Goal: Use online tool/utility

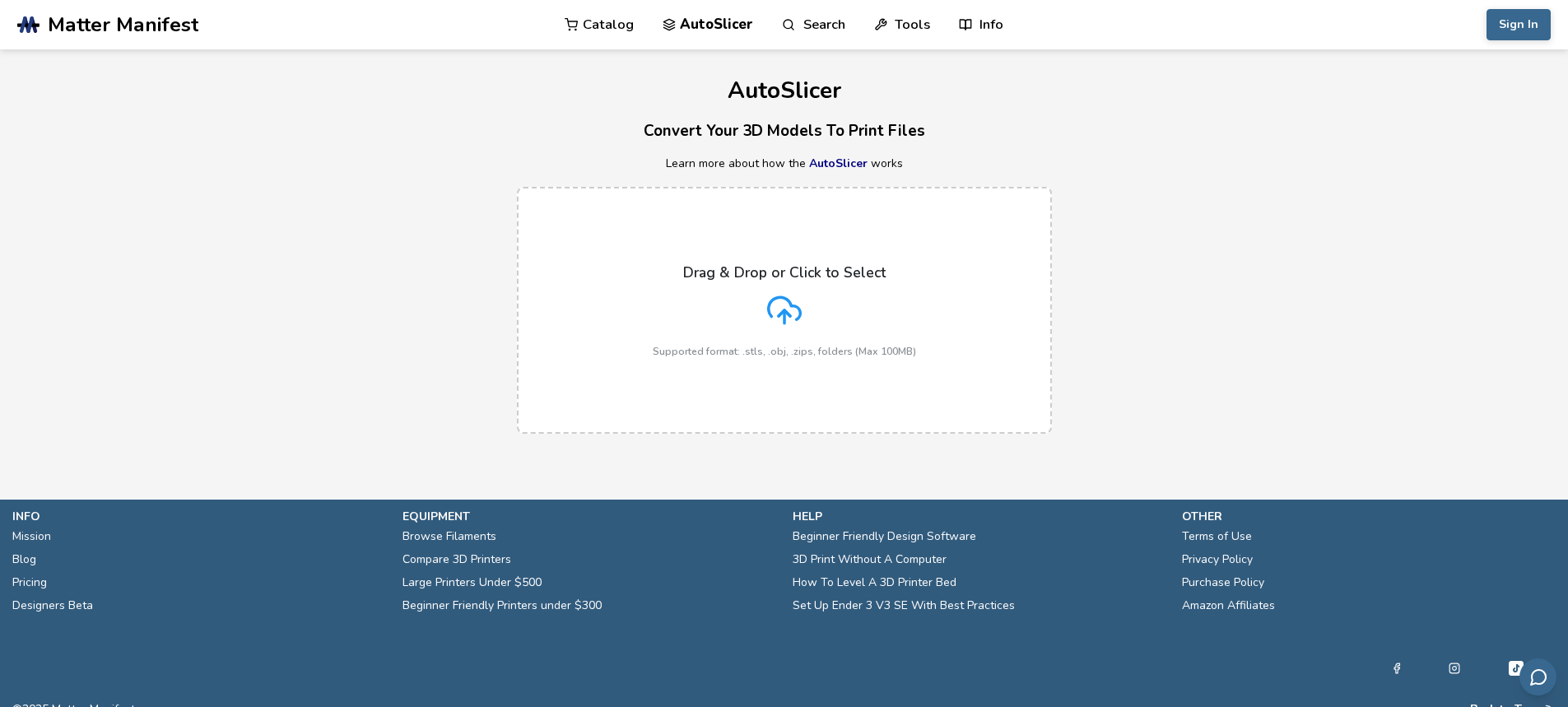
click at [784, 266] on p "Drag & Drop or Click to Select" at bounding box center [784, 272] width 202 height 17
click at [0, 0] on input "Drag & Drop or Click to Select Supported format: .stls, .obj, .zips, folders (M…" at bounding box center [0, 0] width 0 height 0
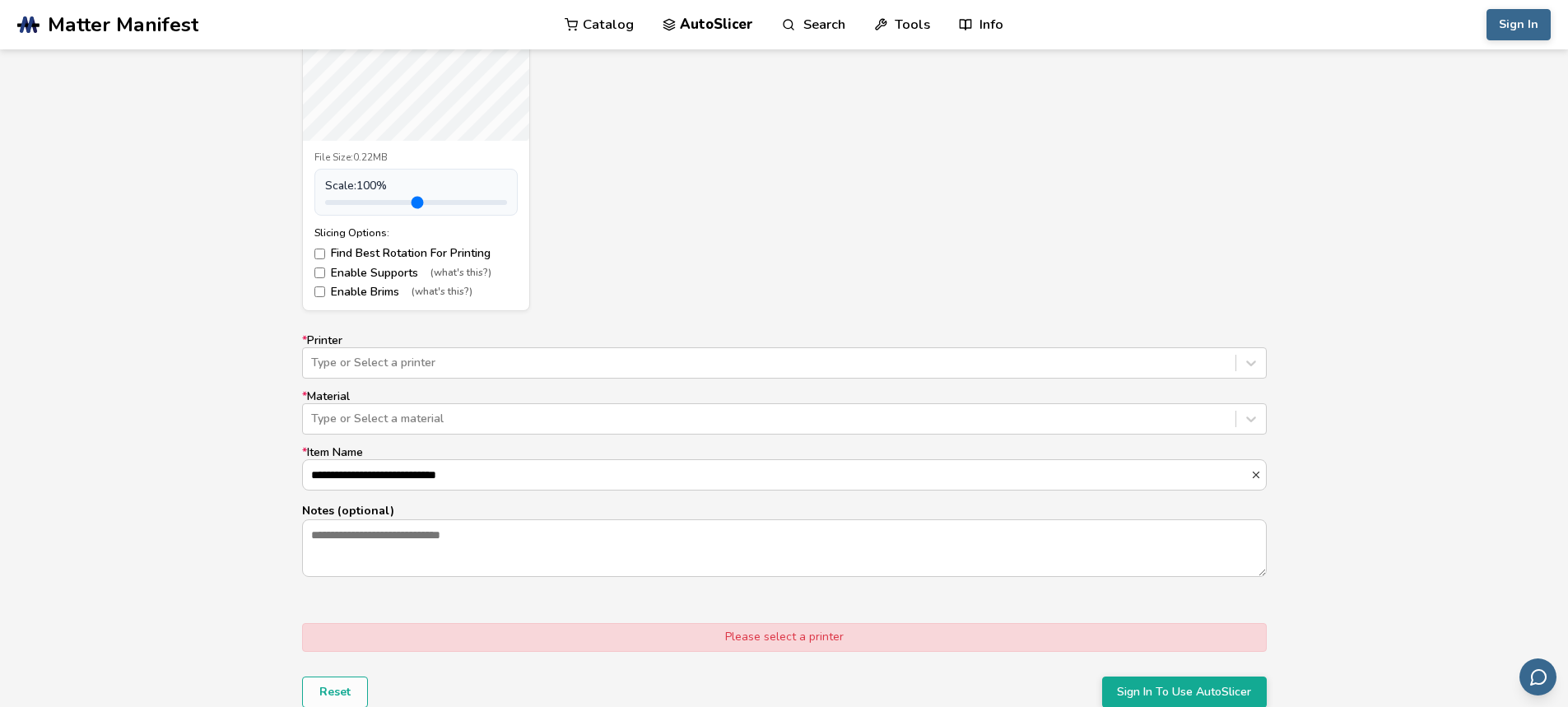
scroll to position [822, 0]
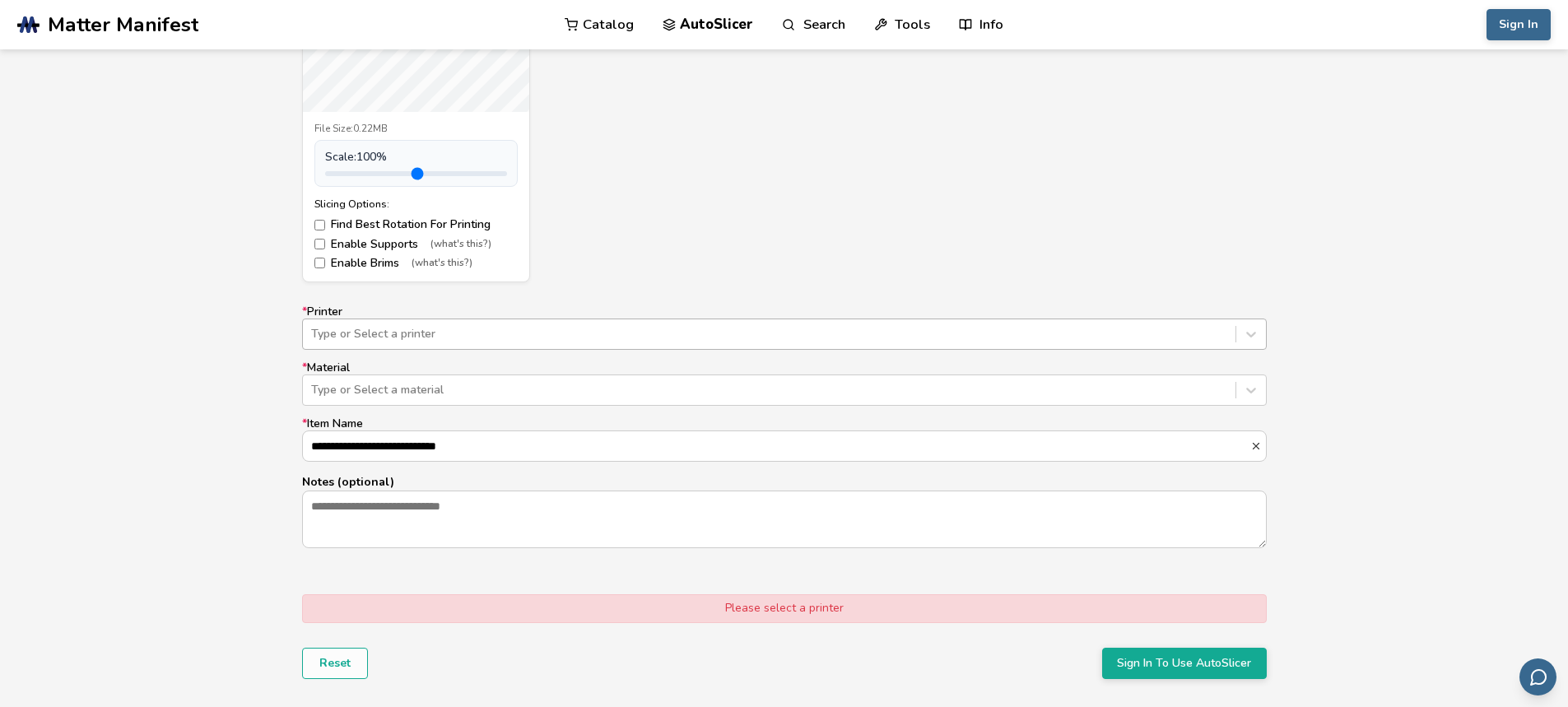
click at [542, 325] on div at bounding box center [769, 333] width 916 height 17
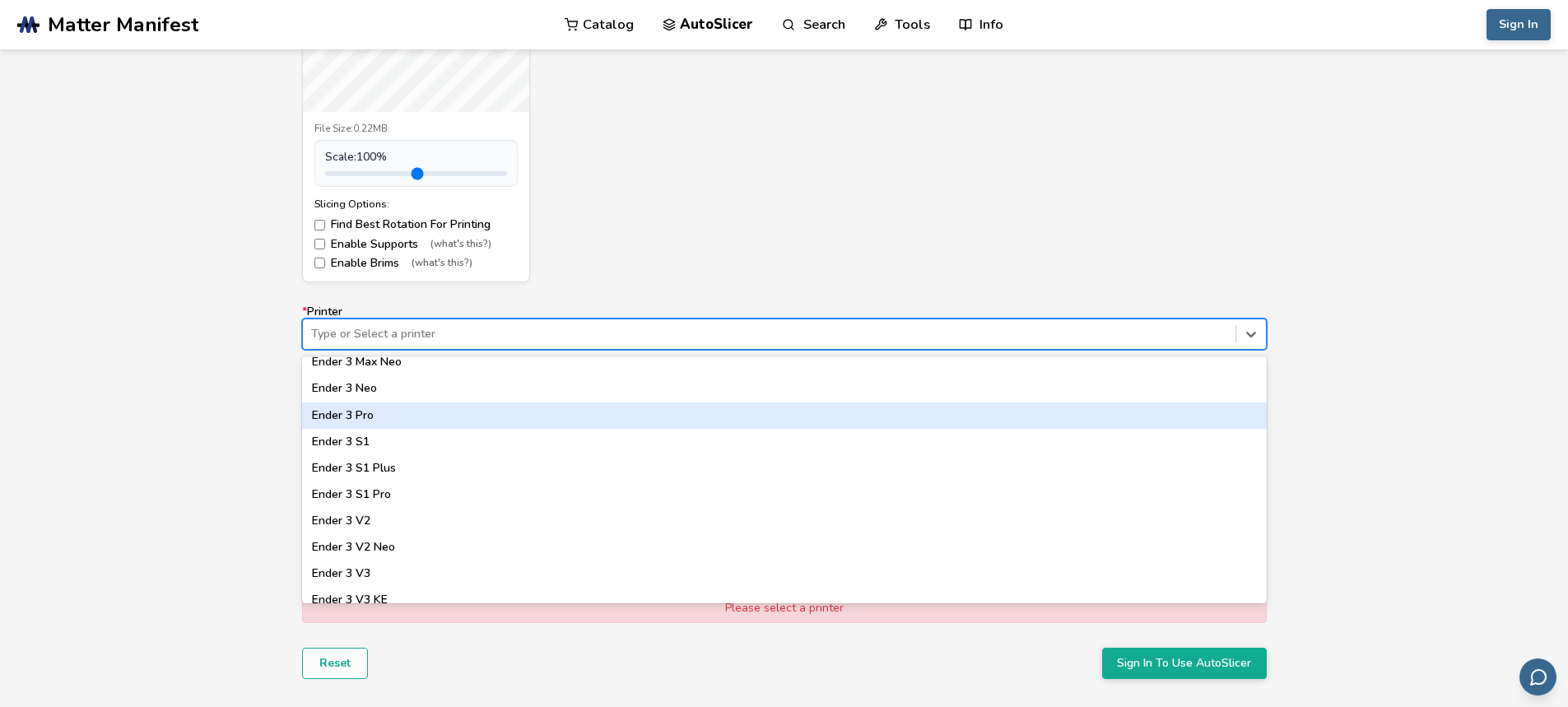
scroll to position [1069, 0]
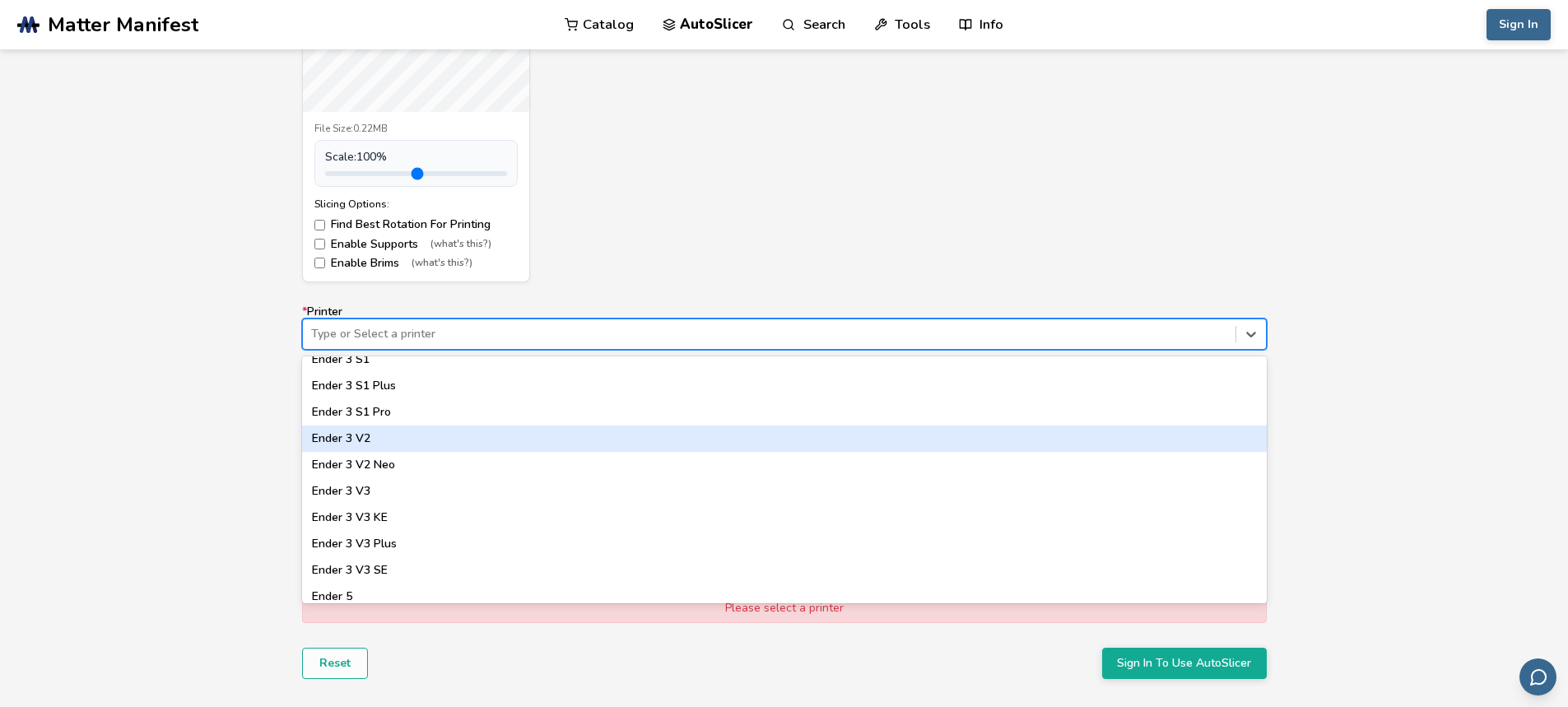
click at [514, 440] on div "Ender 3 V2" at bounding box center [784, 439] width 964 height 26
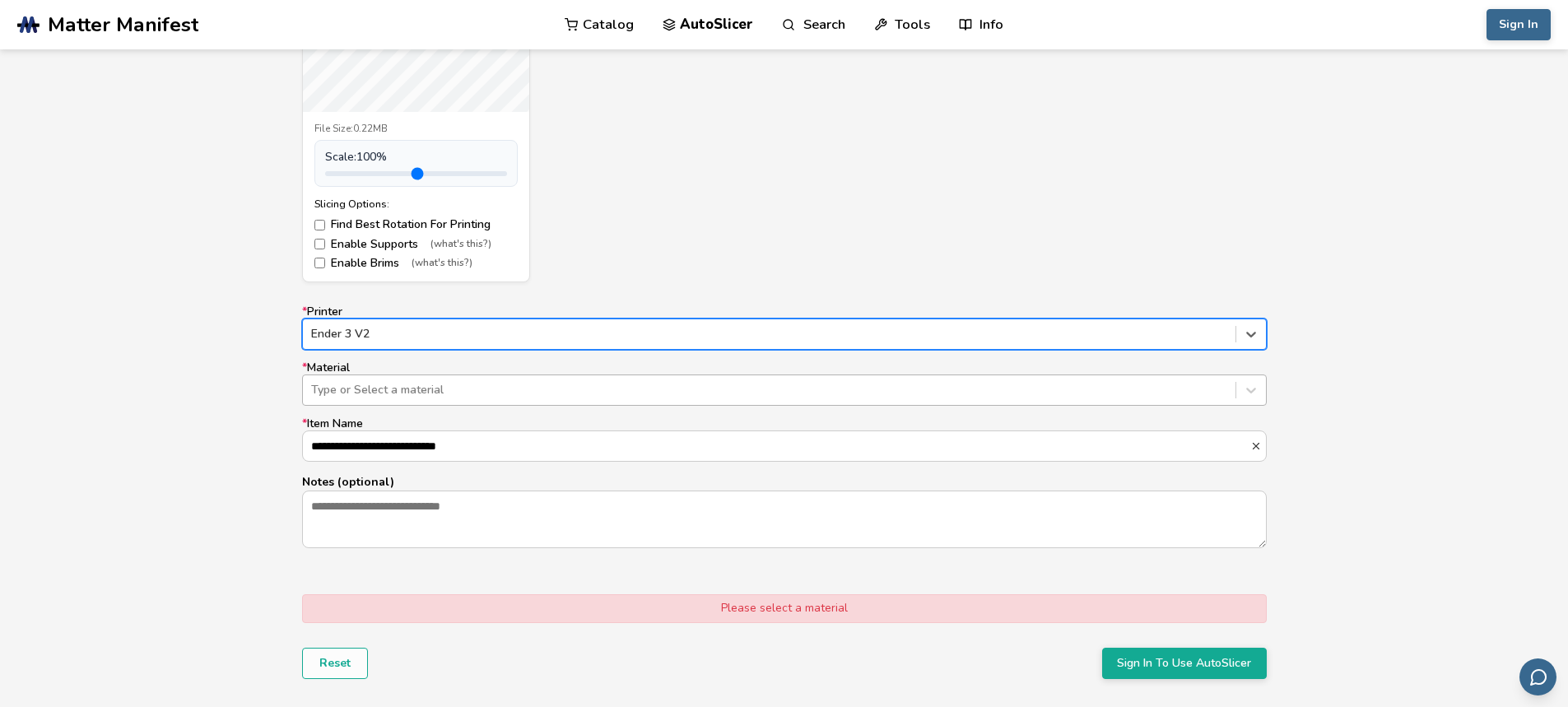
click at [424, 385] on div at bounding box center [769, 390] width 916 height 17
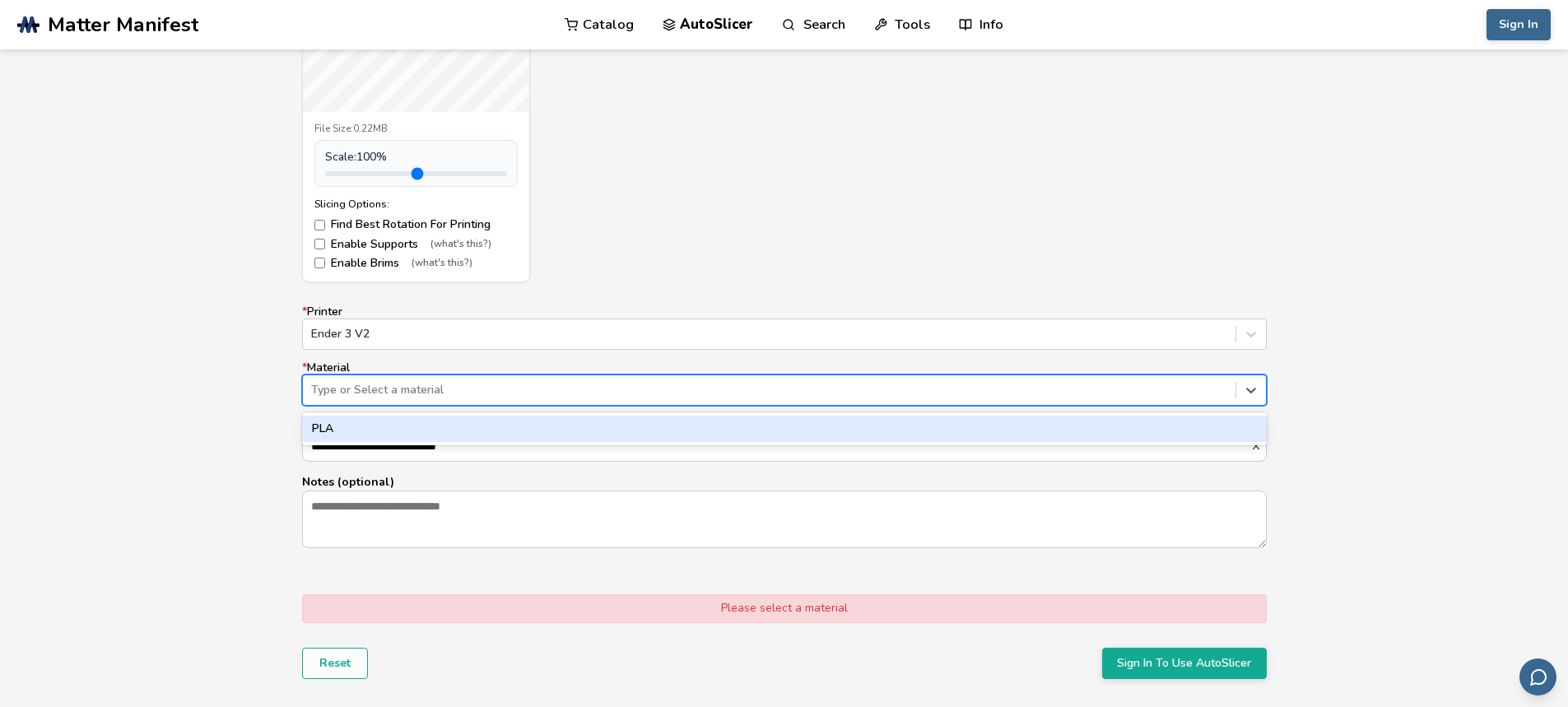
click at [436, 428] on div "PLA" at bounding box center [784, 428] width 964 height 26
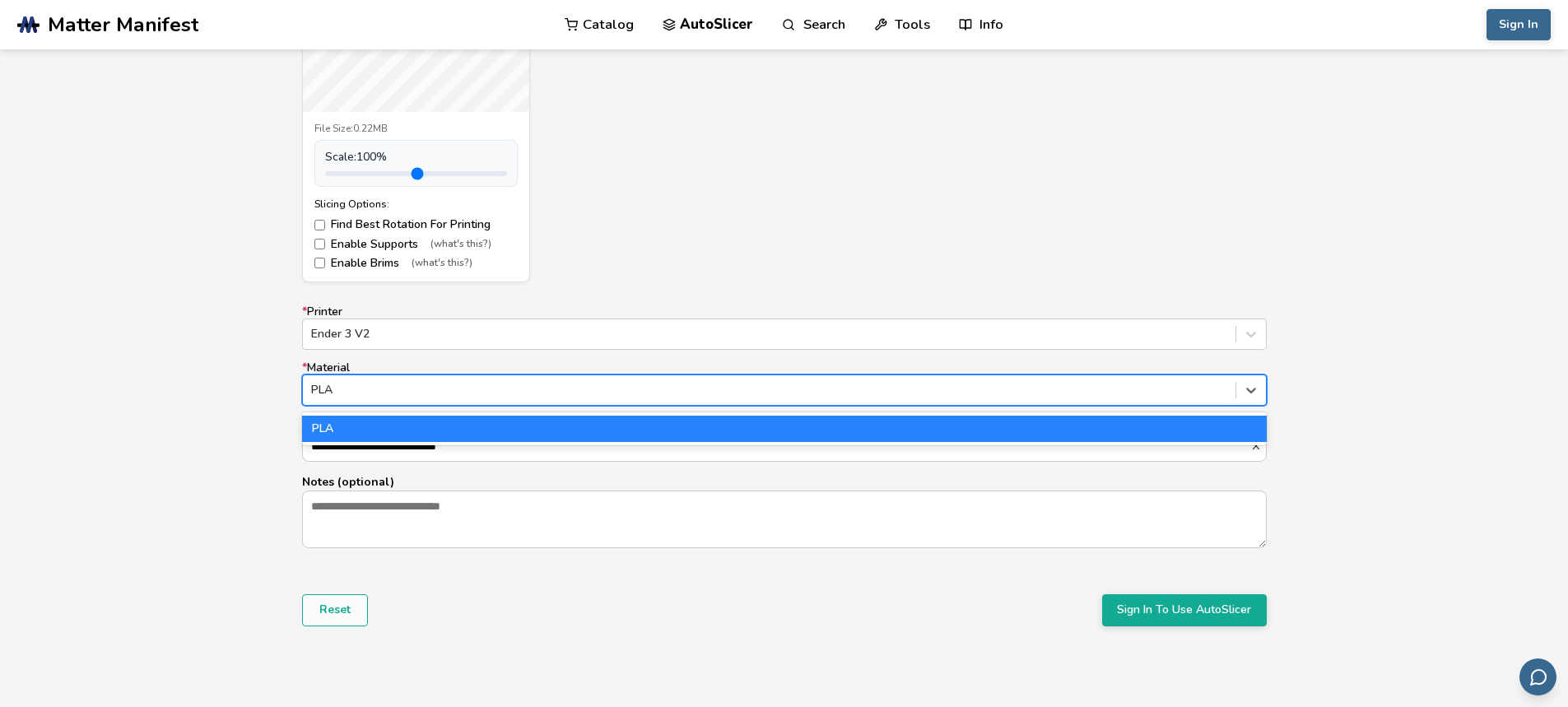
click at [473, 387] on div at bounding box center [769, 390] width 916 height 17
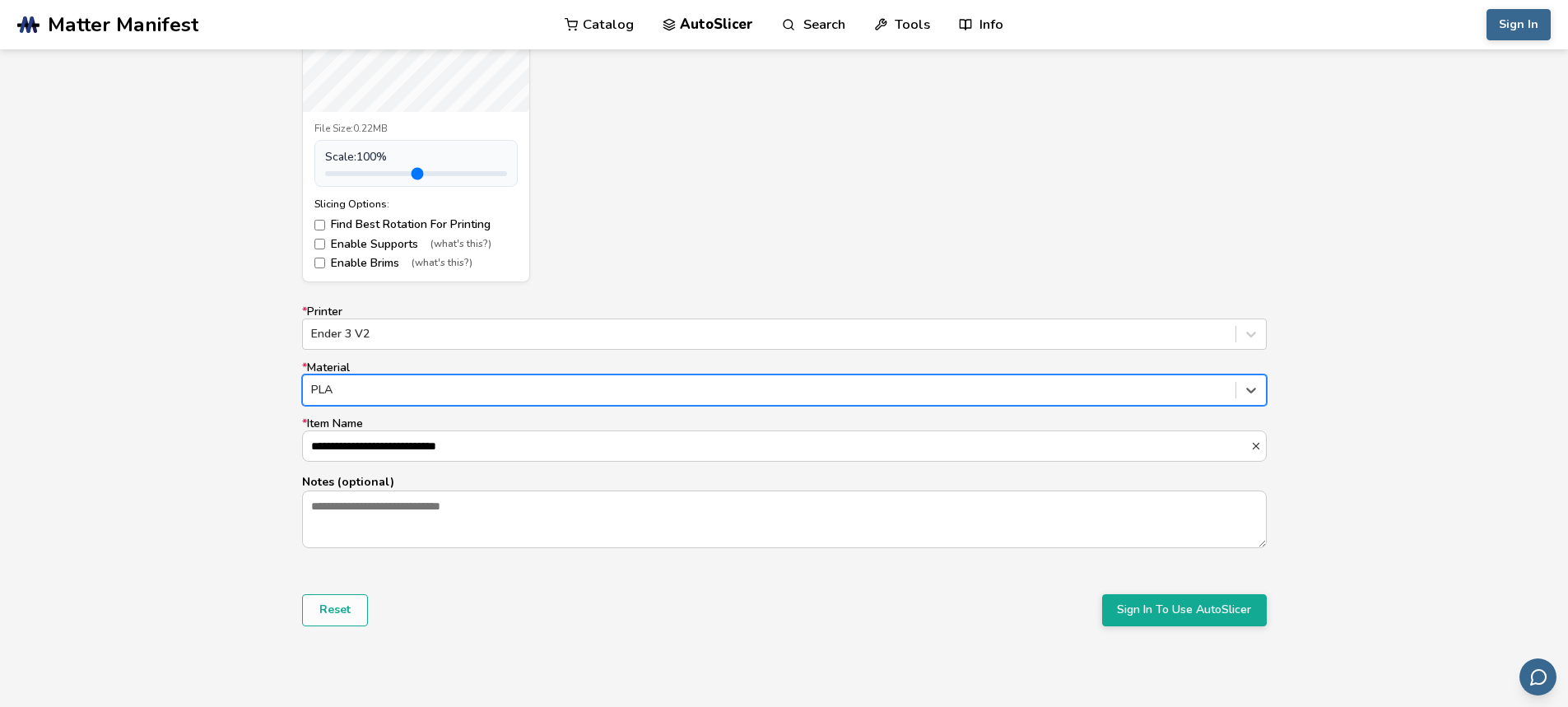
click at [476, 392] on div at bounding box center [769, 390] width 916 height 17
click at [465, 572] on form "**********" at bounding box center [784, 202] width 988 height 869
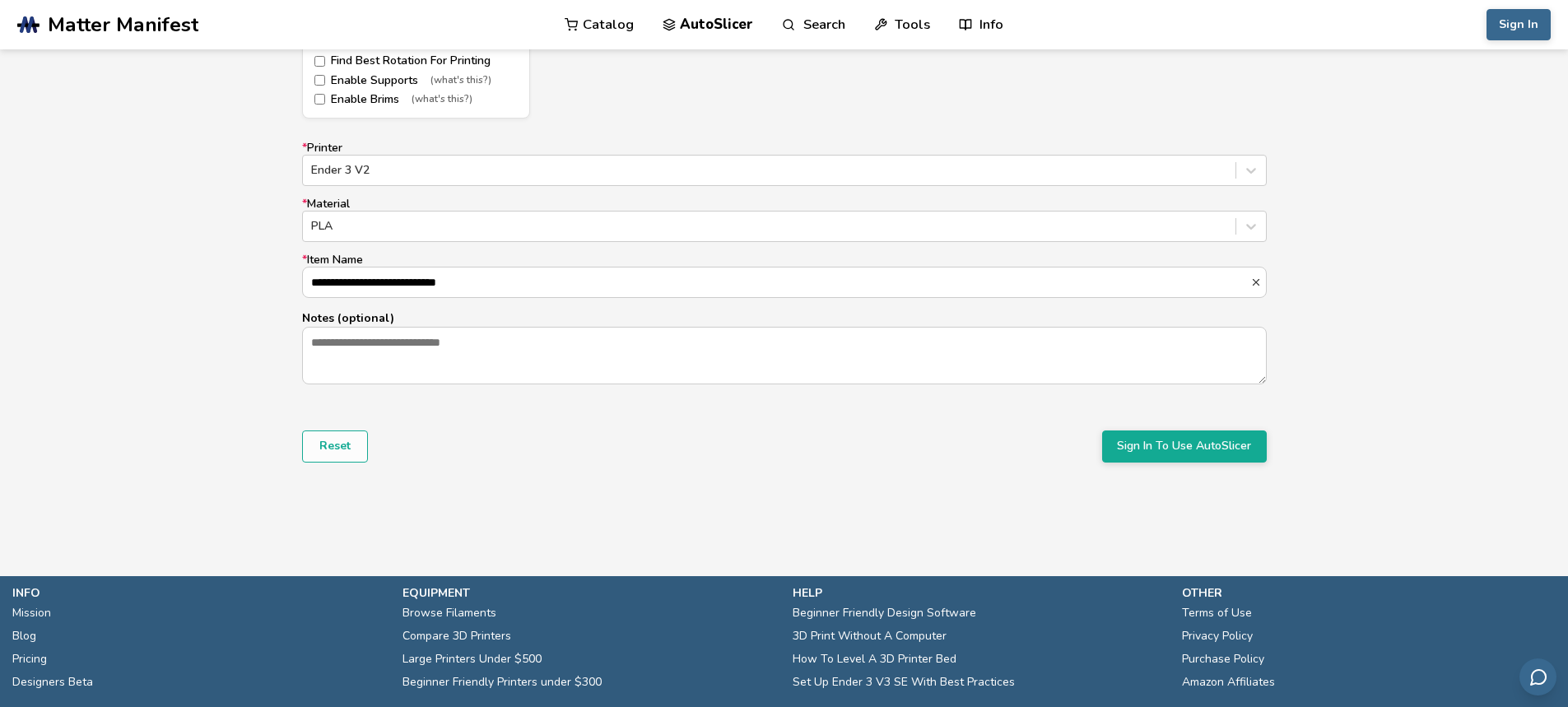
scroll to position [988, 0]
click at [1130, 443] on button "Sign In To Use AutoSlicer" at bounding box center [1184, 445] width 165 height 32
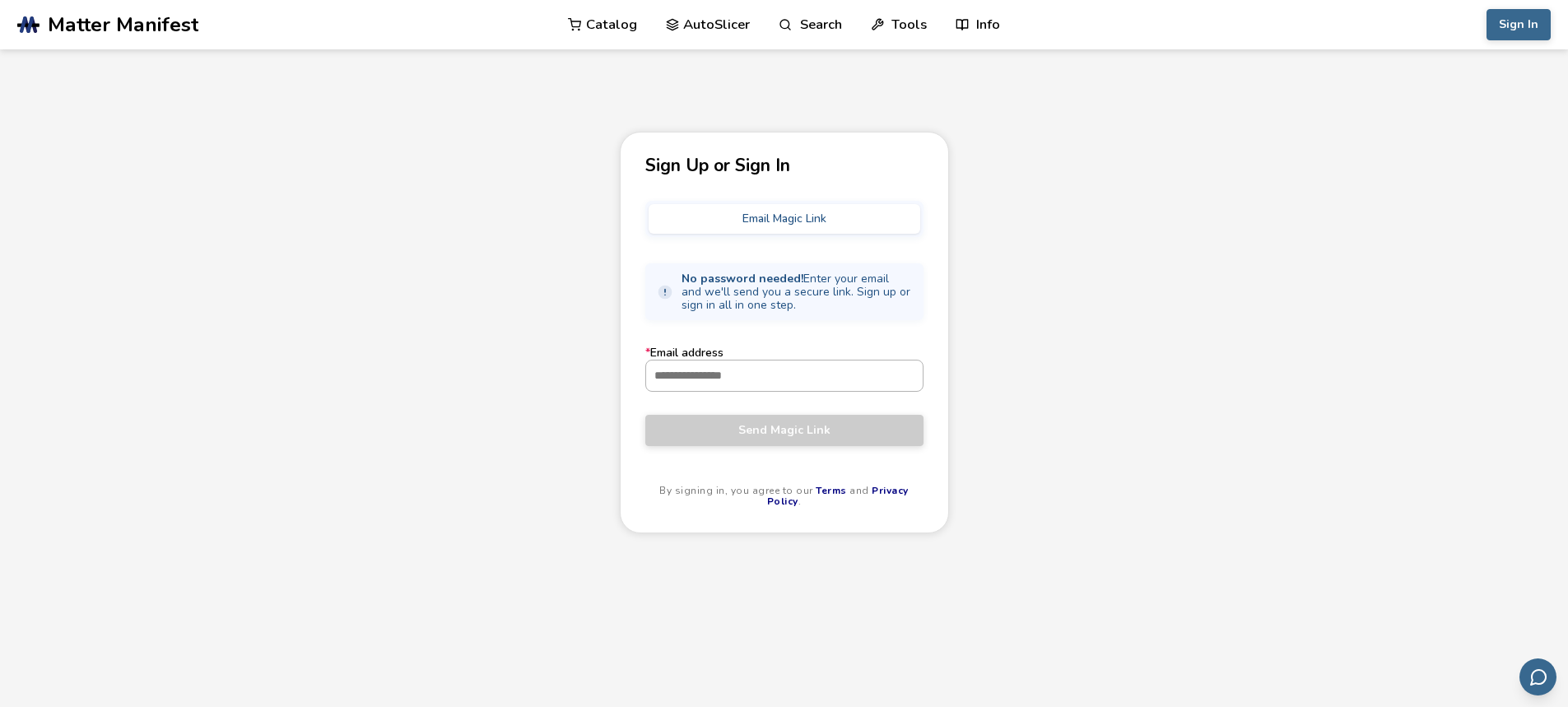
click at [830, 390] on input "* Email address" at bounding box center [784, 375] width 276 height 30
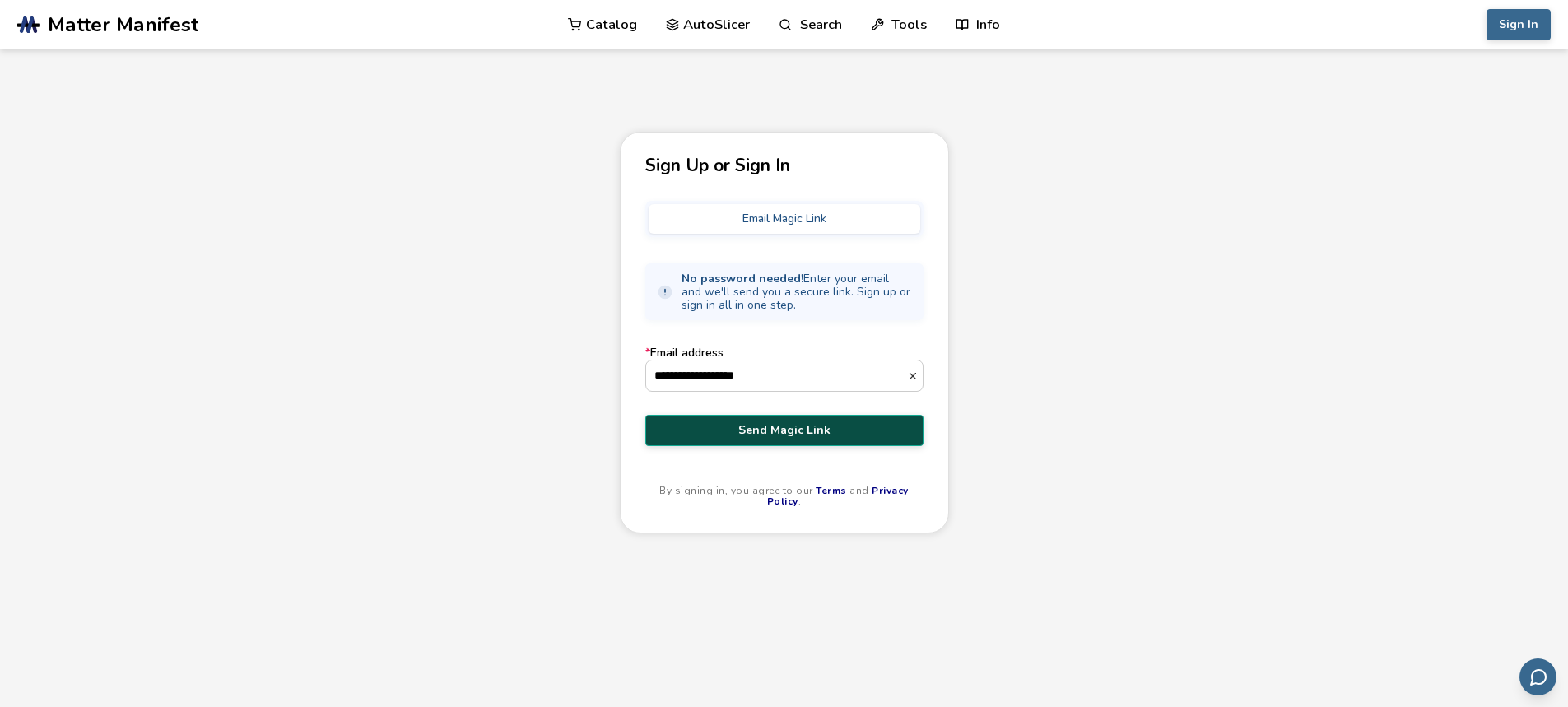
type input "**********"
click at [885, 416] on button "Send Magic Link" at bounding box center [784, 430] width 278 height 32
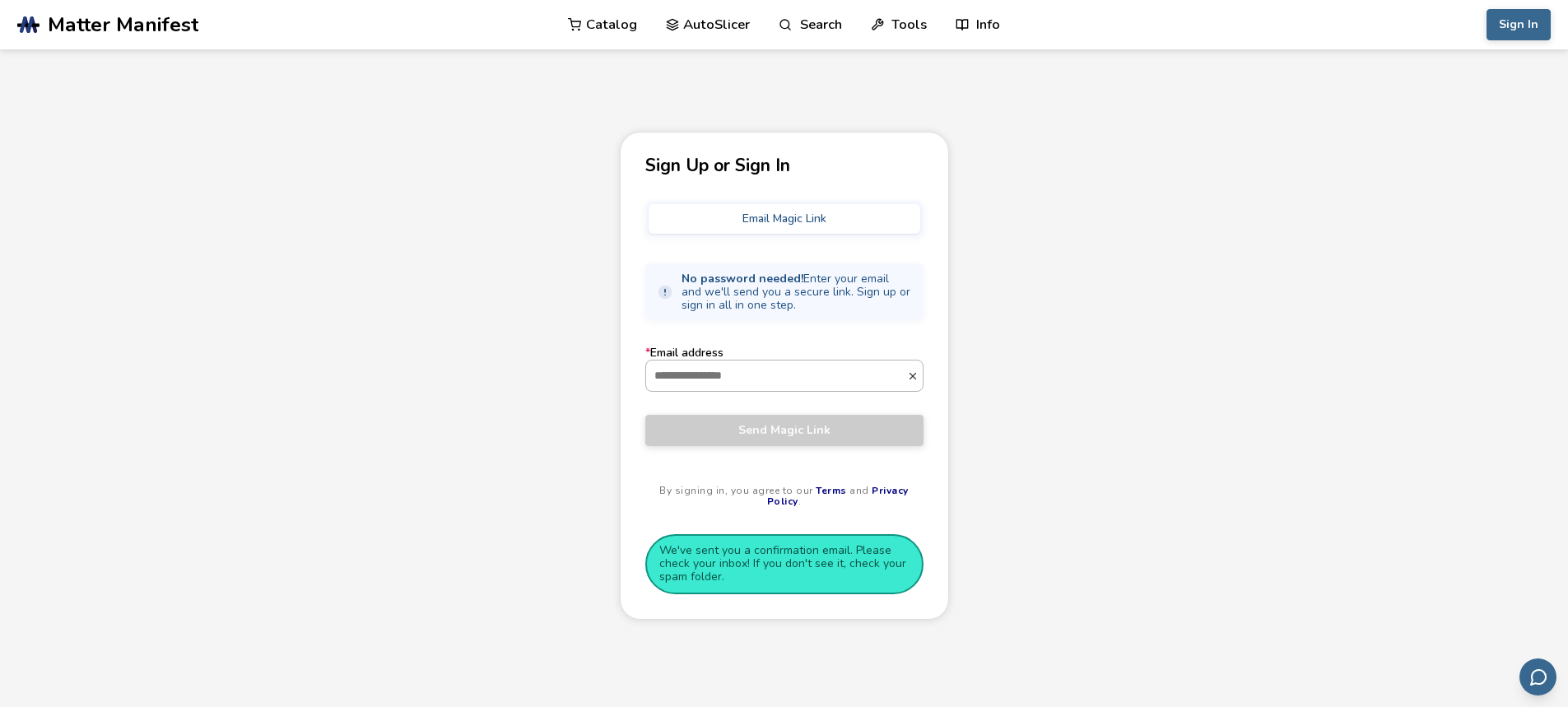
click at [776, 364] on input "* Email address" at bounding box center [776, 375] width 261 height 30
click at [937, 428] on div "Sign Up or Sign In Email Magic Link No password needed! Enter your email and we…" at bounding box center [784, 375] width 329 height 488
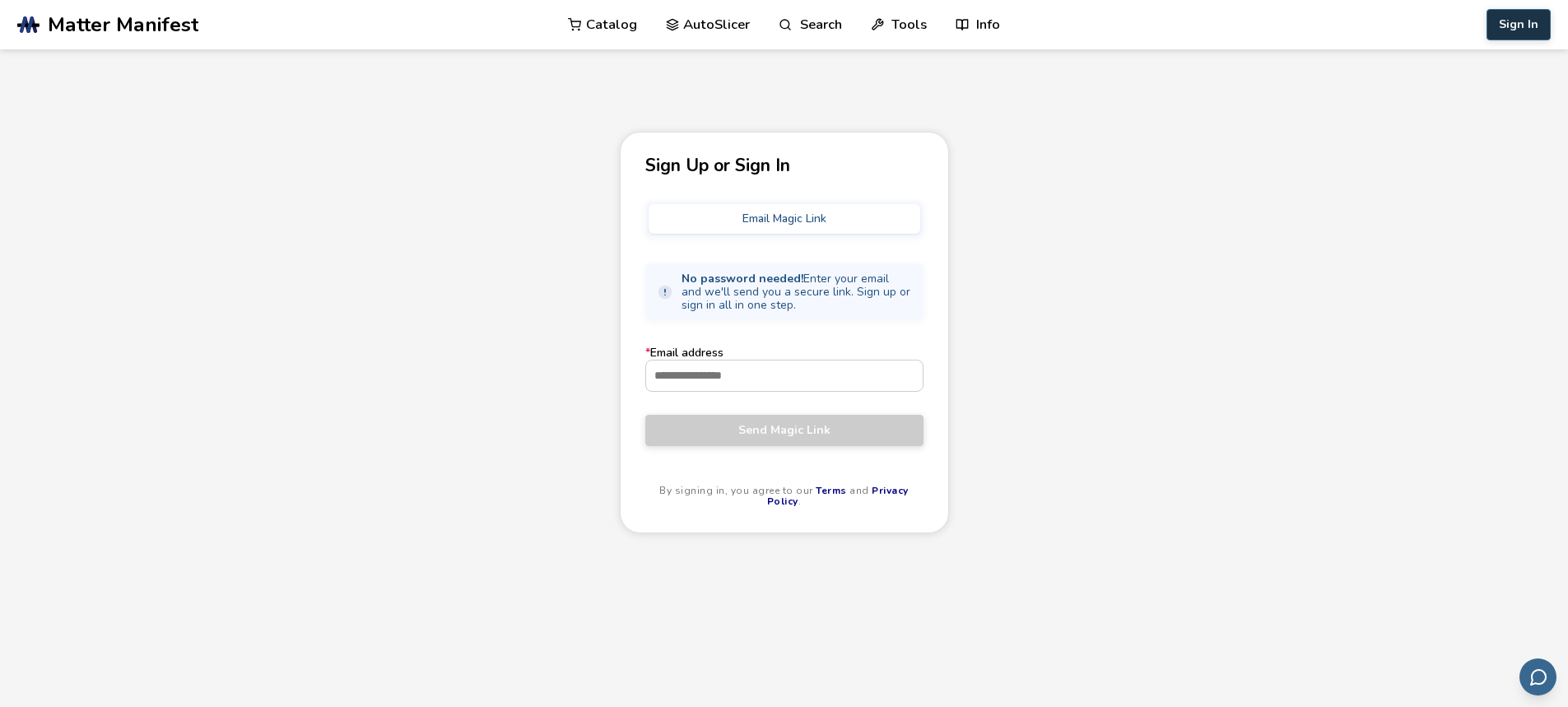
click at [1493, 31] on button "Sign In" at bounding box center [1518, 25] width 64 height 32
